Goal: Register for event/course

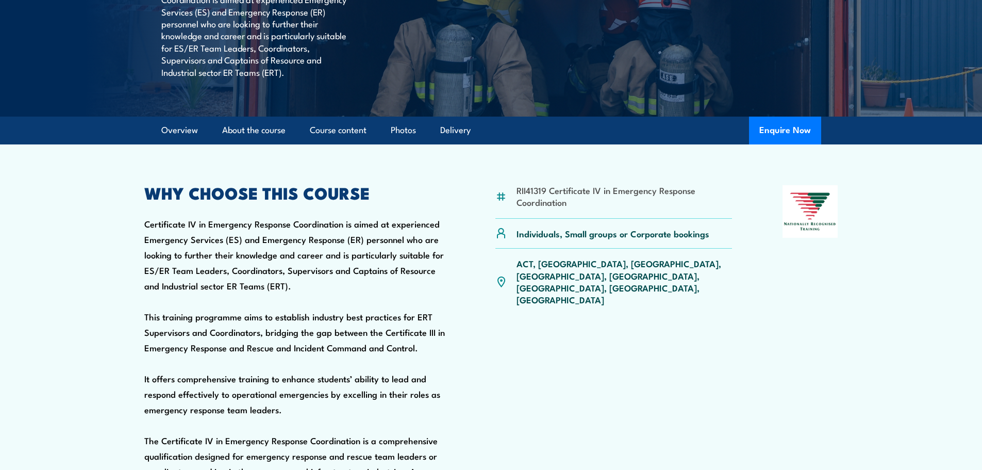
scroll to position [309, 0]
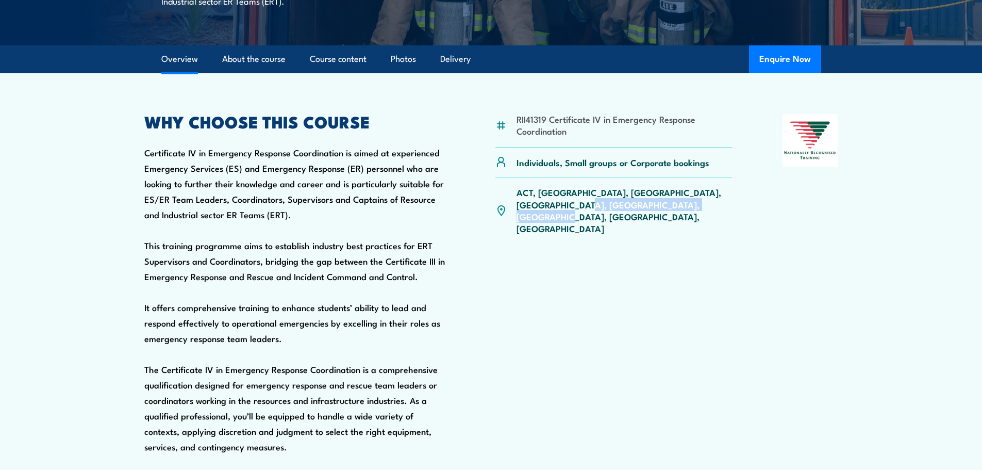
drag, startPoint x: 521, startPoint y: 219, endPoint x: 680, endPoint y: 221, distance: 159.8
click at [680, 221] on div "ACT, [GEOGRAPHIC_DATA], [GEOGRAPHIC_DATA], [GEOGRAPHIC_DATA], [GEOGRAPHIC_DATA]…" at bounding box center [613, 210] width 237 height 66
drag, startPoint x: 672, startPoint y: 219, endPoint x: 515, endPoint y: 225, distance: 156.3
click at [515, 225] on div "ACT, [GEOGRAPHIC_DATA], [GEOGRAPHIC_DATA], [GEOGRAPHIC_DATA], [GEOGRAPHIC_DATA]…" at bounding box center [613, 210] width 237 height 66
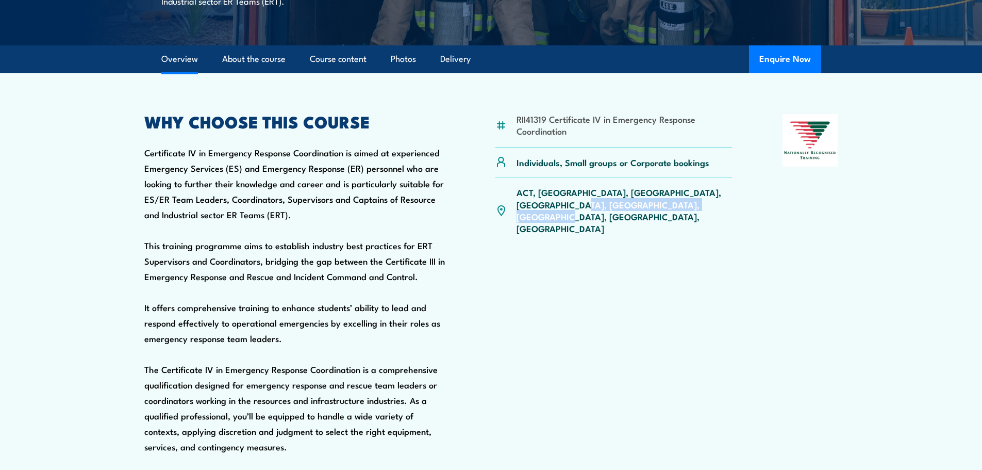
click at [514, 228] on div "ACT, [GEOGRAPHIC_DATA], [GEOGRAPHIC_DATA], [GEOGRAPHIC_DATA], [GEOGRAPHIC_DATA]…" at bounding box center [613, 210] width 237 height 66
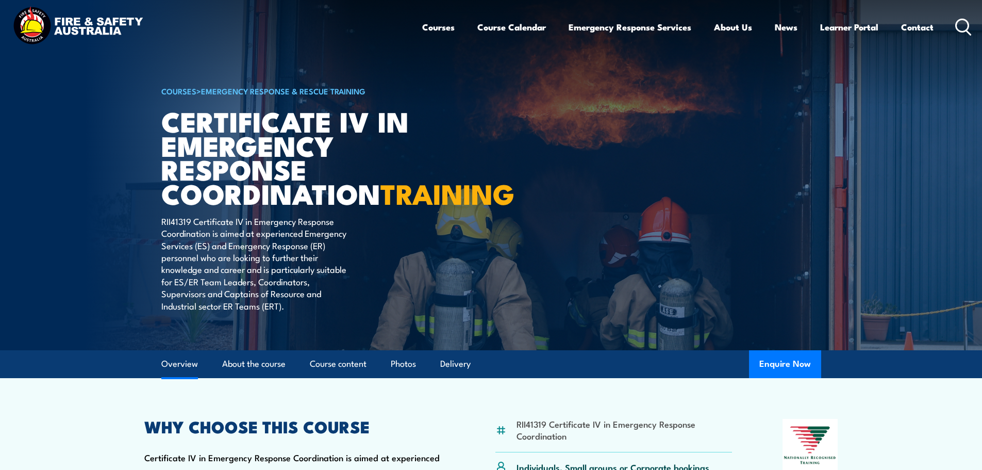
scroll to position [0, 0]
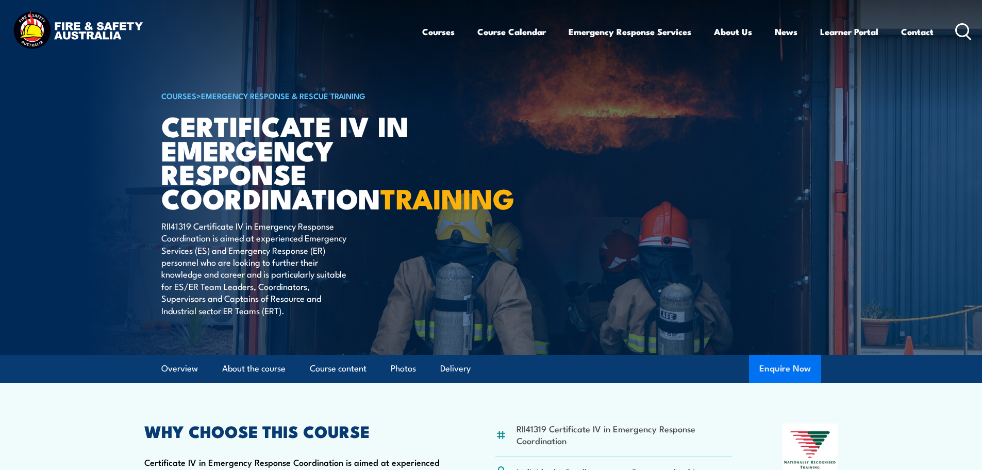
click at [764, 382] on button "Enquire Now" at bounding box center [785, 369] width 72 height 28
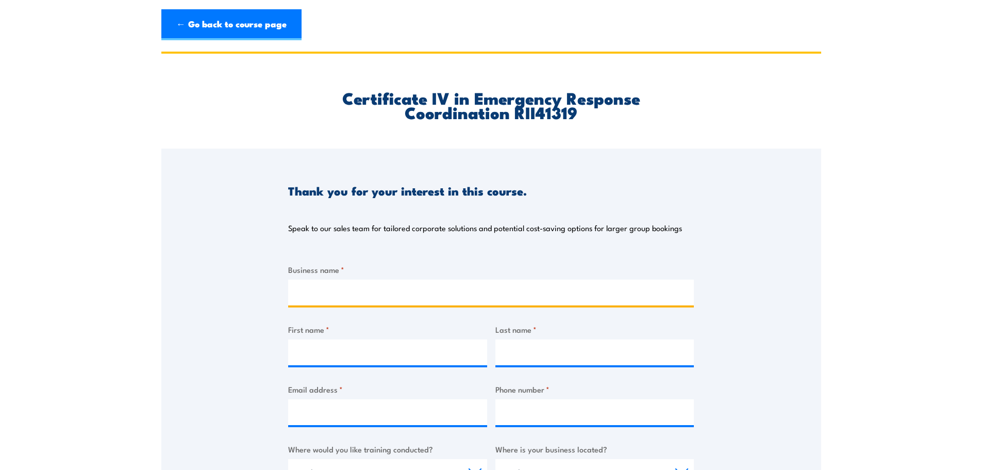
click at [328, 297] on input "Business name *" at bounding box center [491, 292] width 406 height 26
